Goal: Find contact information: Find contact information

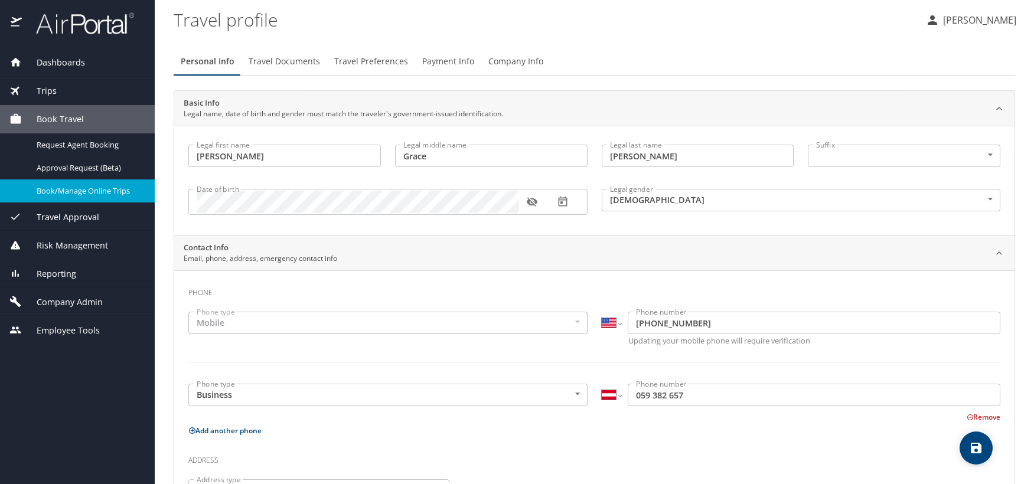
select select "US"
select select "AT"
select select "US"
click at [71, 190] on span "Book/Manage Online Trips" at bounding box center [89, 190] width 104 height 11
click at [77, 328] on span "Employee Tools" at bounding box center [61, 330] width 78 height 13
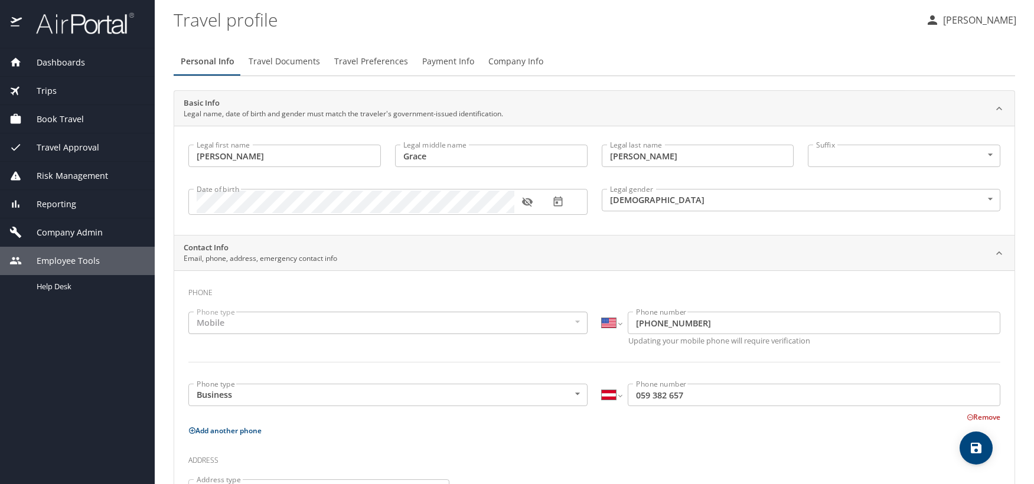
click at [97, 64] on div "Dashboards" at bounding box center [77, 62] width 136 height 13
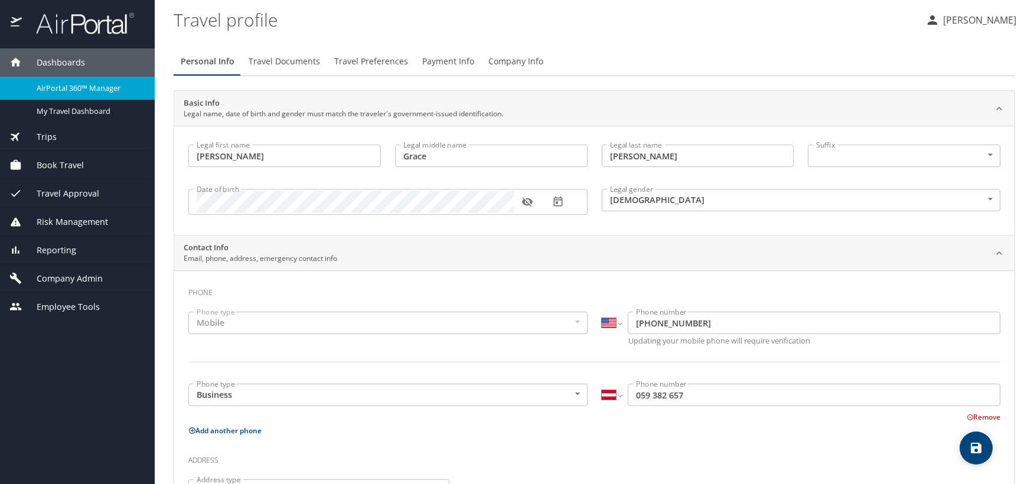
click at [89, 86] on span "AirPortal 360™ Manager" at bounding box center [89, 88] width 104 height 11
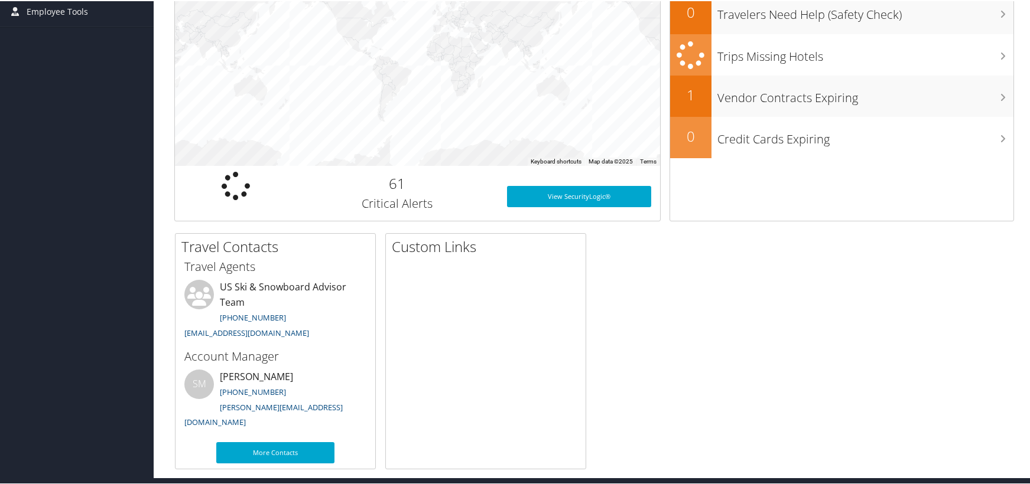
scroll to position [297, 0]
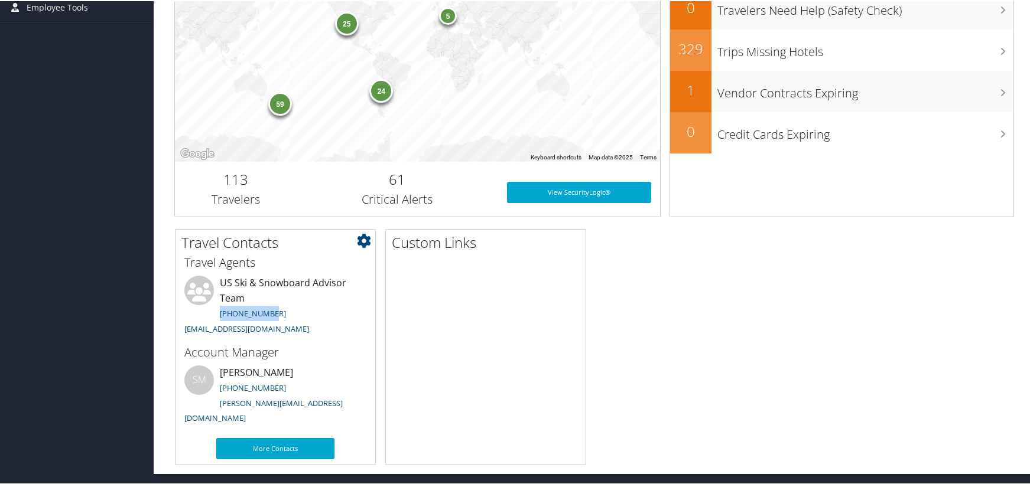
drag, startPoint x: 280, startPoint y: 313, endPoint x: 204, endPoint y: 311, distance: 76.2
click at [204, 311] on li "US Ski & Snowboard Advisor Team 801-613-8901 trips@cbtravel.com" at bounding box center [275, 306] width 194 height 63
click at [168, 315] on div "Travel Contacts Small Medium Travel Agents US Ski & Snowboard Advisor Team 801-…" at bounding box center [593, 346] width 857 height 236
click at [688, 328] on div "Travel Contacts Small Medium Travel Agents US Ski & Snowboard Advisor Team 801-…" at bounding box center [593, 346] width 857 height 236
click at [329, 447] on link "More Contacts" at bounding box center [275, 447] width 118 height 21
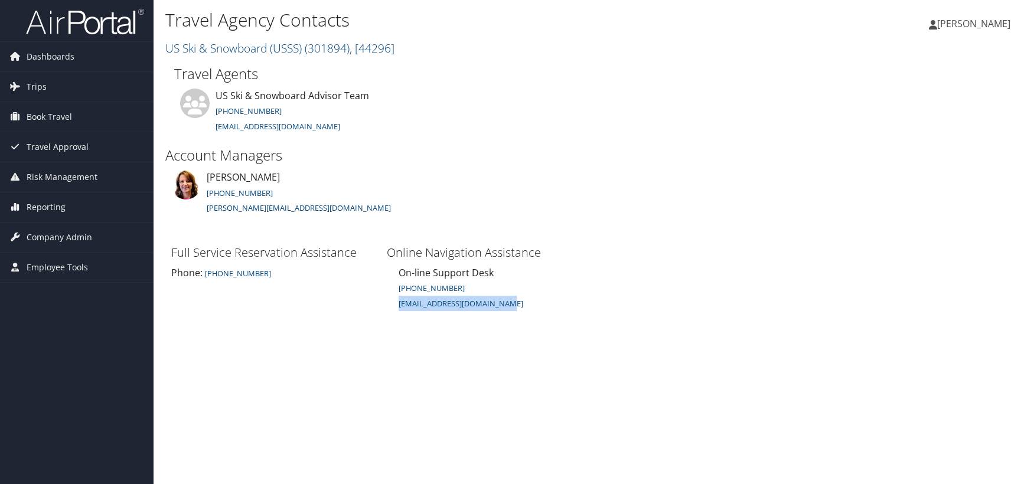
drag, startPoint x: 520, startPoint y: 301, endPoint x: 374, endPoint y: 309, distance: 146.7
click at [374, 309] on div "Full Service Reservation Assistance Phone: [PHONE_NUMBER] Online Navigation Ass…" at bounding box center [596, 282] width 863 height 80
click at [341, 330] on div "Travel Agency Contacts US Ski & Snowboard (USSS) ( 301894 ) , [ 44296 ] US Ski …" at bounding box center [594, 242] width 881 height 484
drag, startPoint x: 551, startPoint y: 292, endPoint x: 376, endPoint y: 334, distance: 179.1
click at [376, 334] on div "Travel Agency Contacts US Ski & Snowboard (USSS) ( 301894 ) , [ 44296 ] US Ski …" at bounding box center [594, 242] width 881 height 484
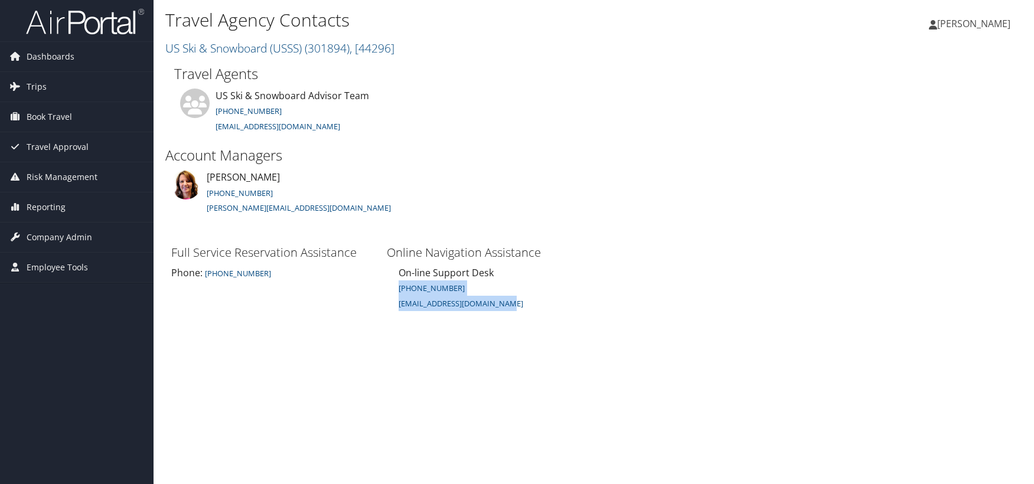
click at [349, 336] on div "Travel Agency Contacts US Ski & Snowboard (USSS) ( 301894 ) , [ 44296 ] US Ski …" at bounding box center [594, 242] width 881 height 484
click at [565, 209] on ul "[PERSON_NAME] [PHONE_NUMBER] [PERSON_NAME][EMAIL_ADDRESS][DOMAIN_NAME]" at bounding box center [596, 206] width 863 height 72
